Goal: Navigation & Orientation: Find specific page/section

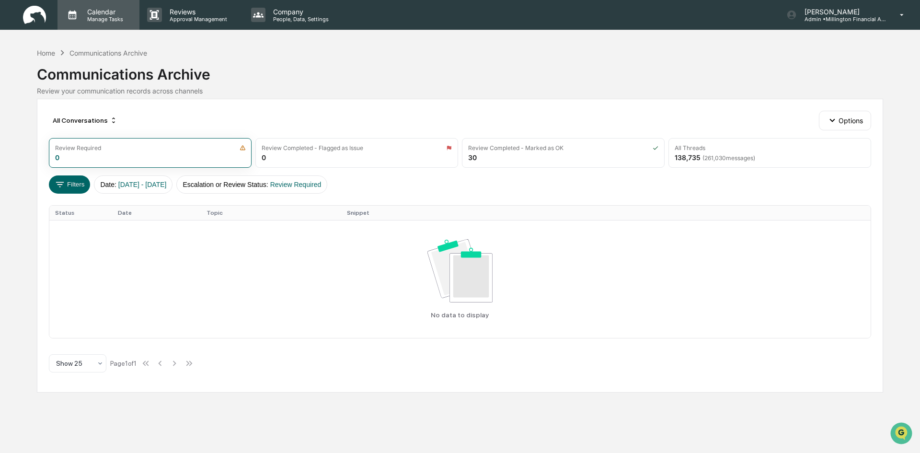
click at [125, 16] on p "Manage Tasks" at bounding box center [104, 19] width 48 height 7
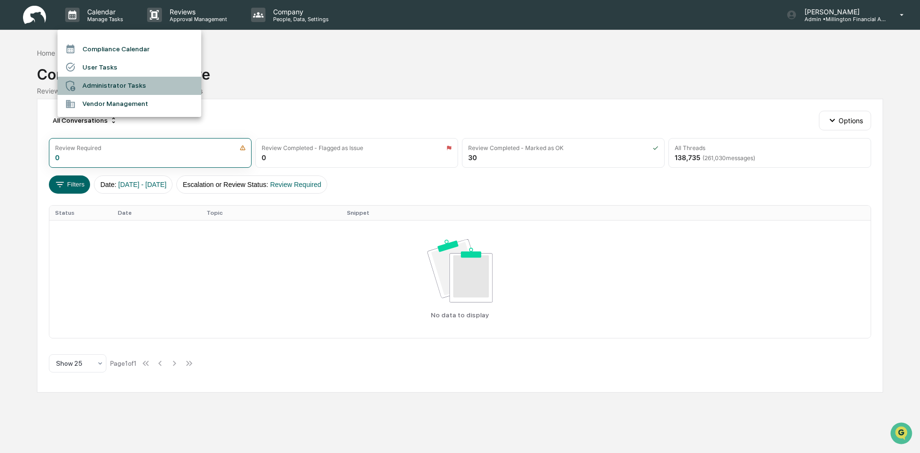
click at [113, 81] on li "Administrator Tasks" at bounding box center [130, 86] width 144 height 18
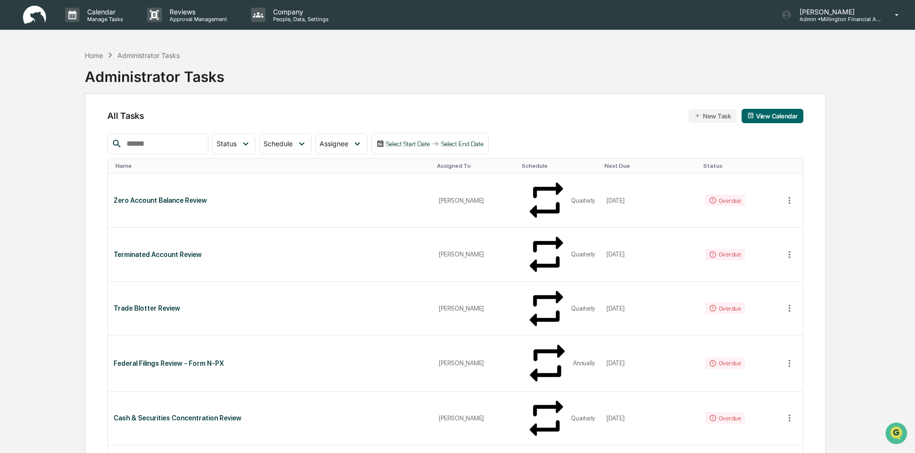
click at [97, 61] on div "Administrator Tasks" at bounding box center [154, 72] width 139 height 25
click at [97, 56] on div "Home" at bounding box center [94, 55] width 18 height 8
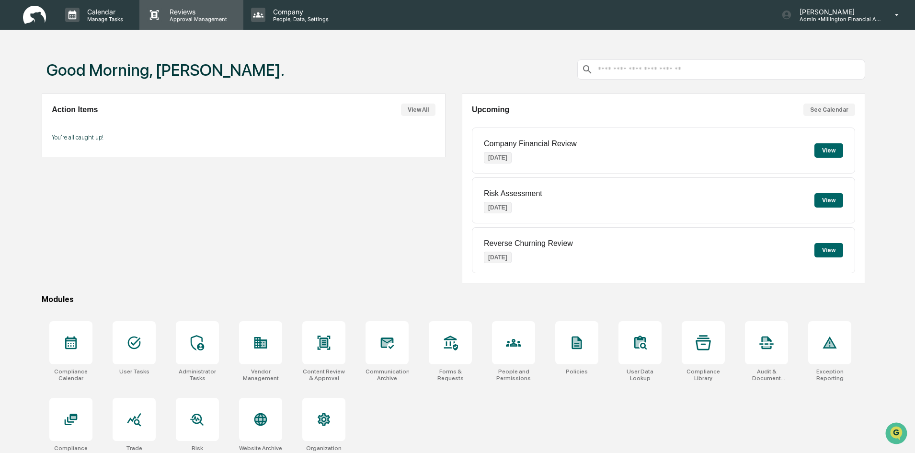
click at [206, 17] on p "Approval Management" at bounding box center [197, 19] width 70 height 7
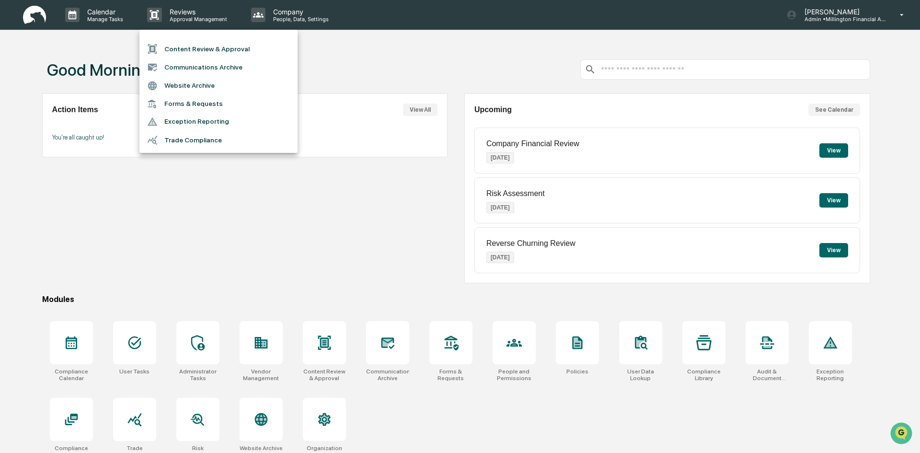
click at [284, 22] on div at bounding box center [460, 226] width 920 height 453
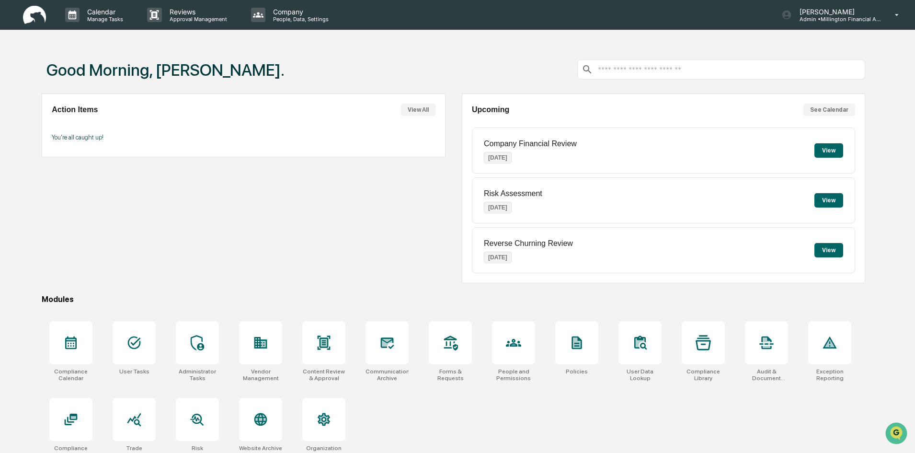
click at [285, 19] on p "People, Data, Settings" at bounding box center [300, 19] width 68 height 7
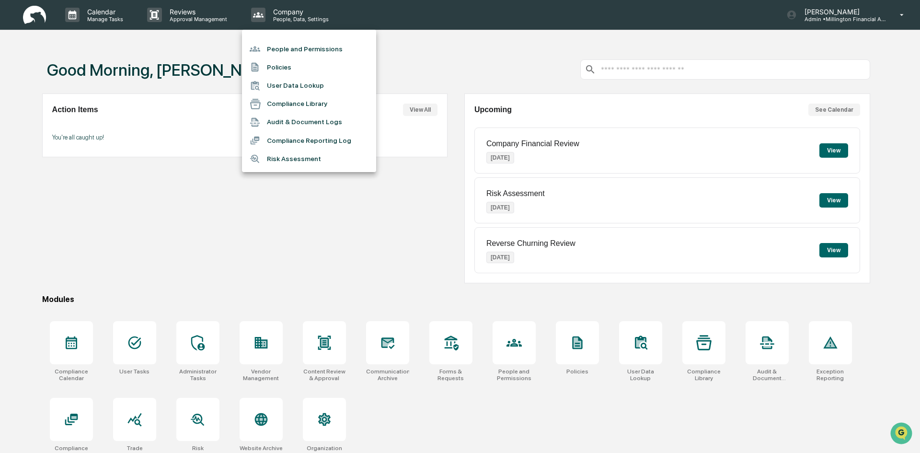
click at [297, 51] on li "People and Permissions" at bounding box center [309, 49] width 134 height 18
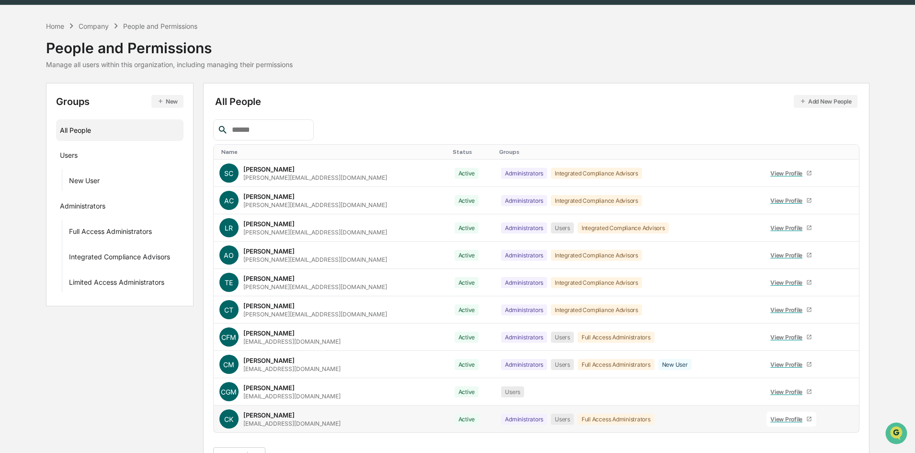
scroll to position [47, 0]
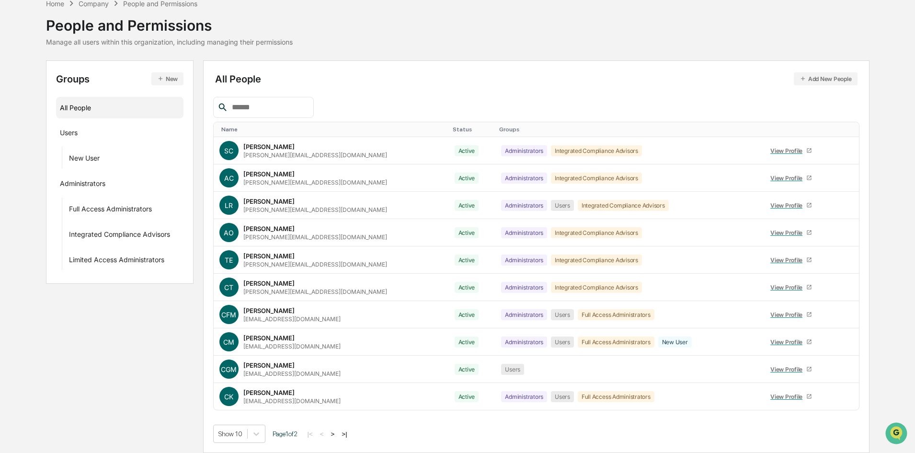
click at [346, 435] on button ">|" at bounding box center [344, 434] width 11 height 8
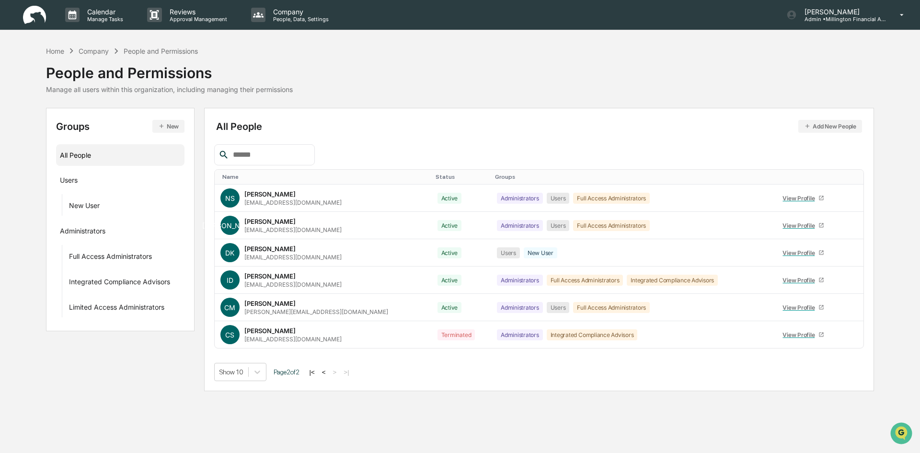
click at [317, 371] on button "|<" at bounding box center [312, 372] width 11 height 8
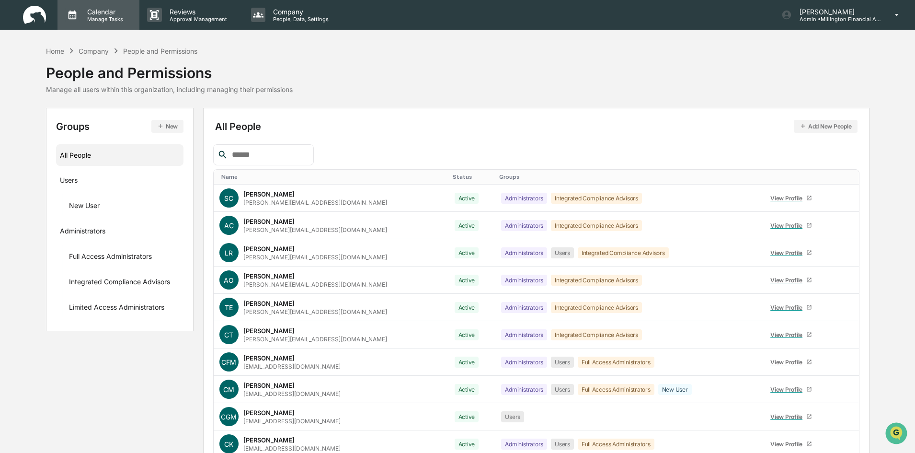
click at [97, 14] on p "Calendar" at bounding box center [104, 12] width 48 height 8
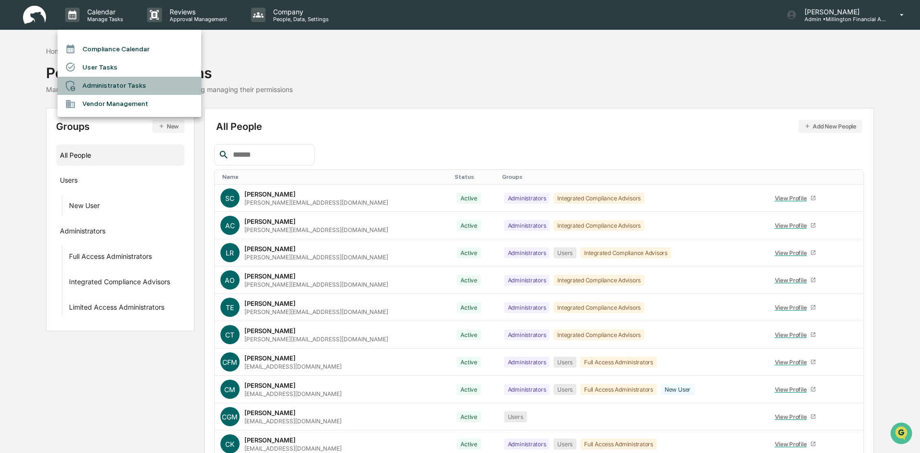
click at [88, 81] on li "Administrator Tasks" at bounding box center [130, 86] width 144 height 18
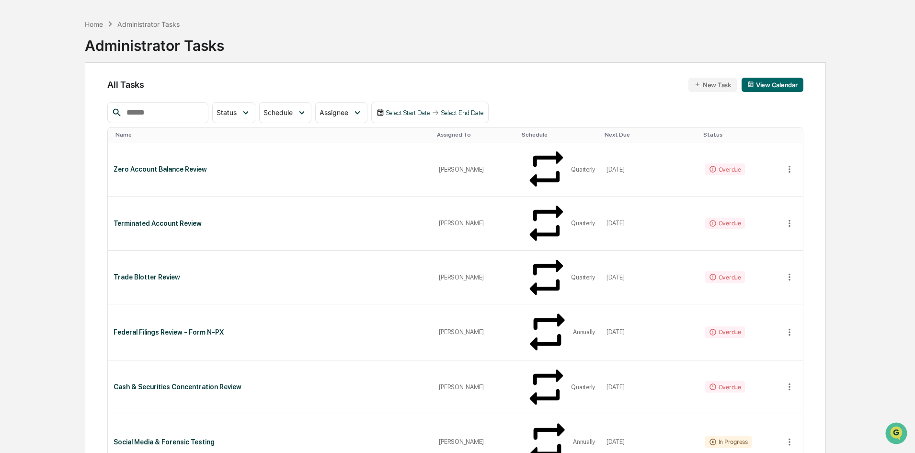
scroll to position [48, 0]
